Goal: Task Accomplishment & Management: Use online tool/utility

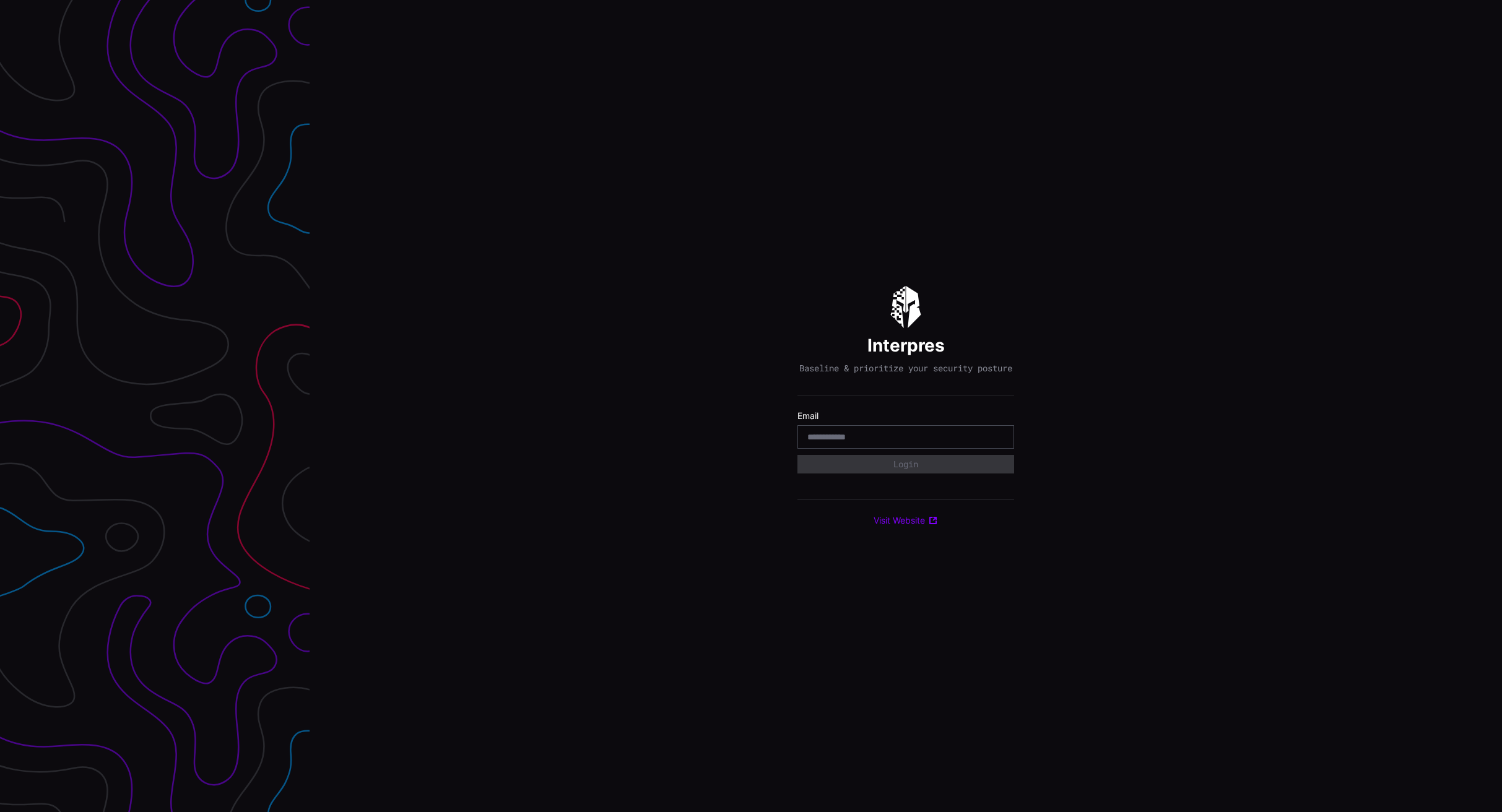
click at [884, 442] on input "email" at bounding box center [905, 437] width 196 height 11
type input "**********"
click at [922, 467] on button "Login" at bounding box center [905, 464] width 206 height 18
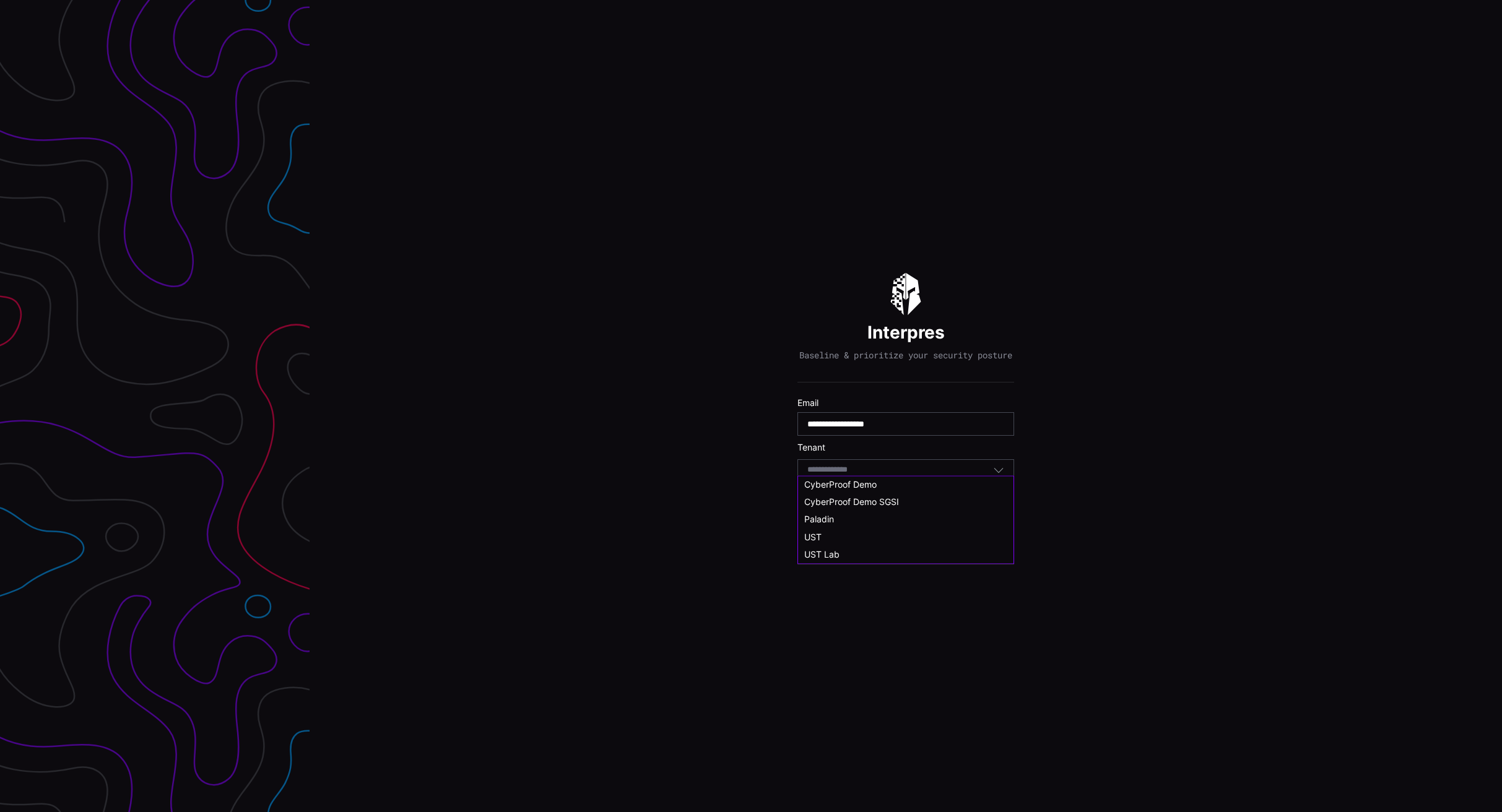
click at [829, 475] on input at bounding box center [839, 469] width 63 height 10
click at [853, 570] on div "UST Lab" at bounding box center [906, 565] width 203 height 11
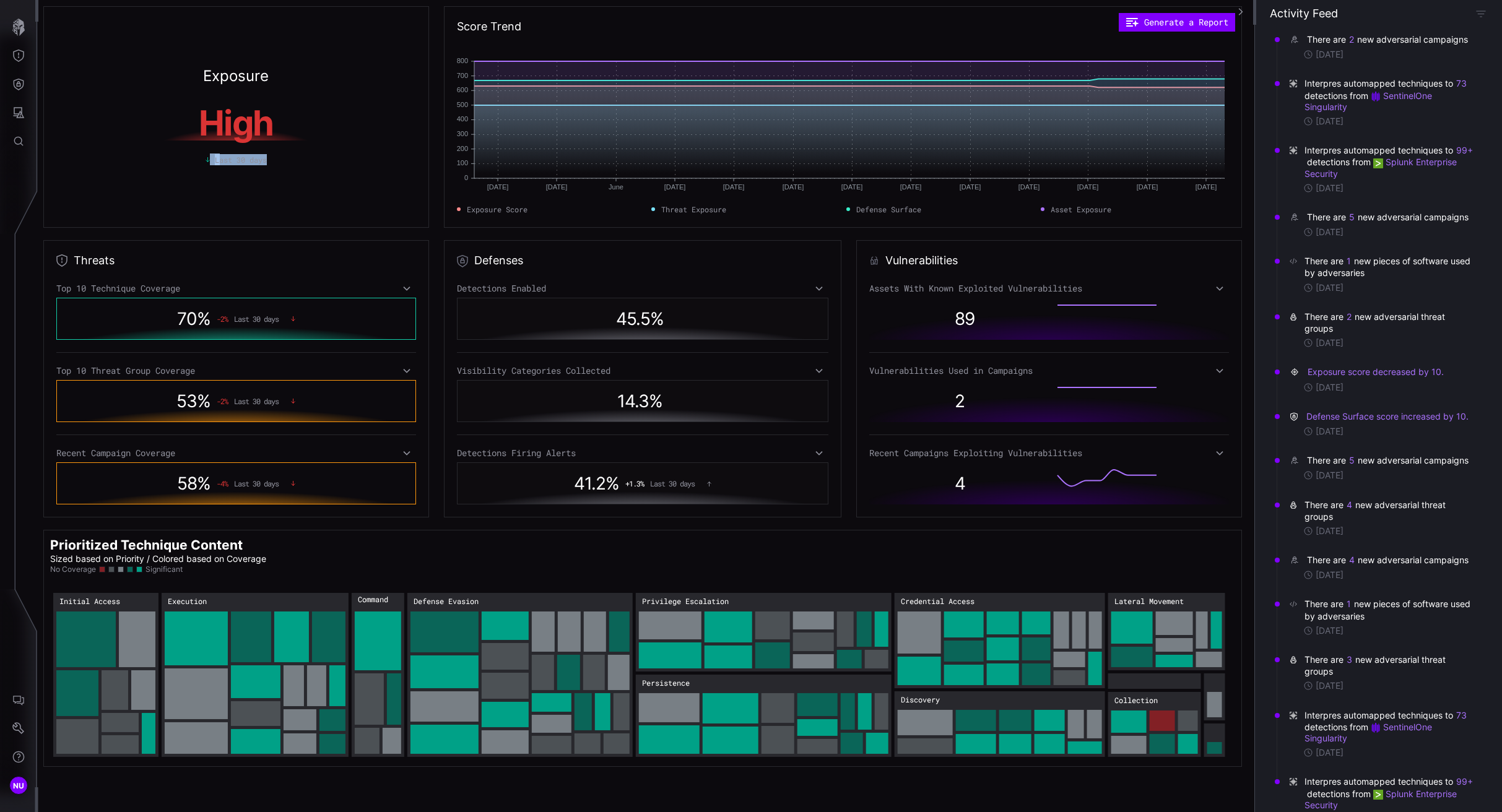
drag, startPoint x: 265, startPoint y: 162, endPoint x: 195, endPoint y: 165, distance: 70.1
click at [195, 165] on div "Last 30 days" at bounding box center [237, 160] width 359 height 11
click at [1478, 13] on icon "button" at bounding box center [1481, 13] width 10 height 10
click at [1240, 14] on icon "button" at bounding box center [1240, 11] width 8 height 8
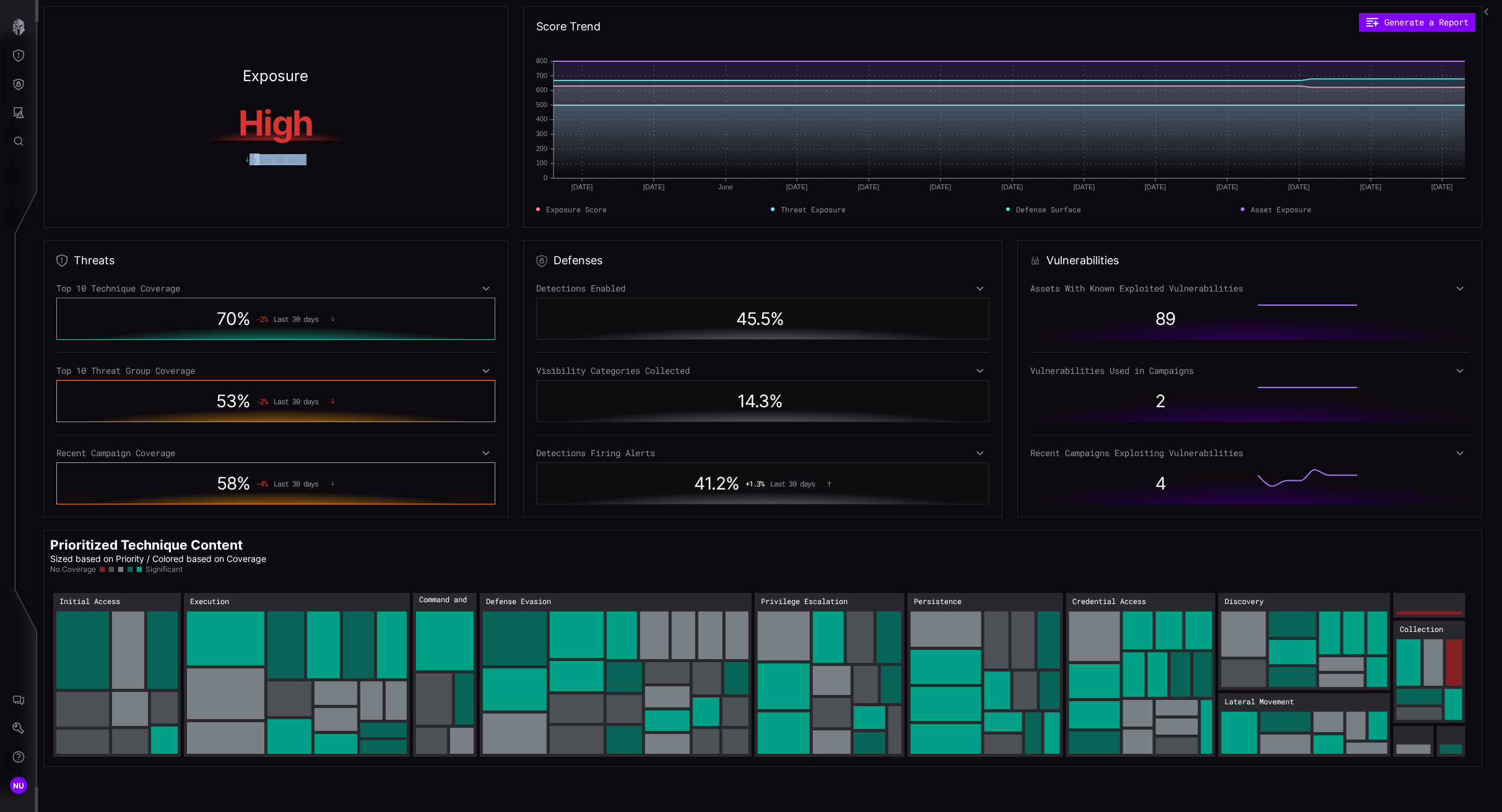
click at [1487, 8] on icon "button" at bounding box center [1488, 11] width 8 height 8
